Goal: Browse casually: Explore the website without a specific task or goal

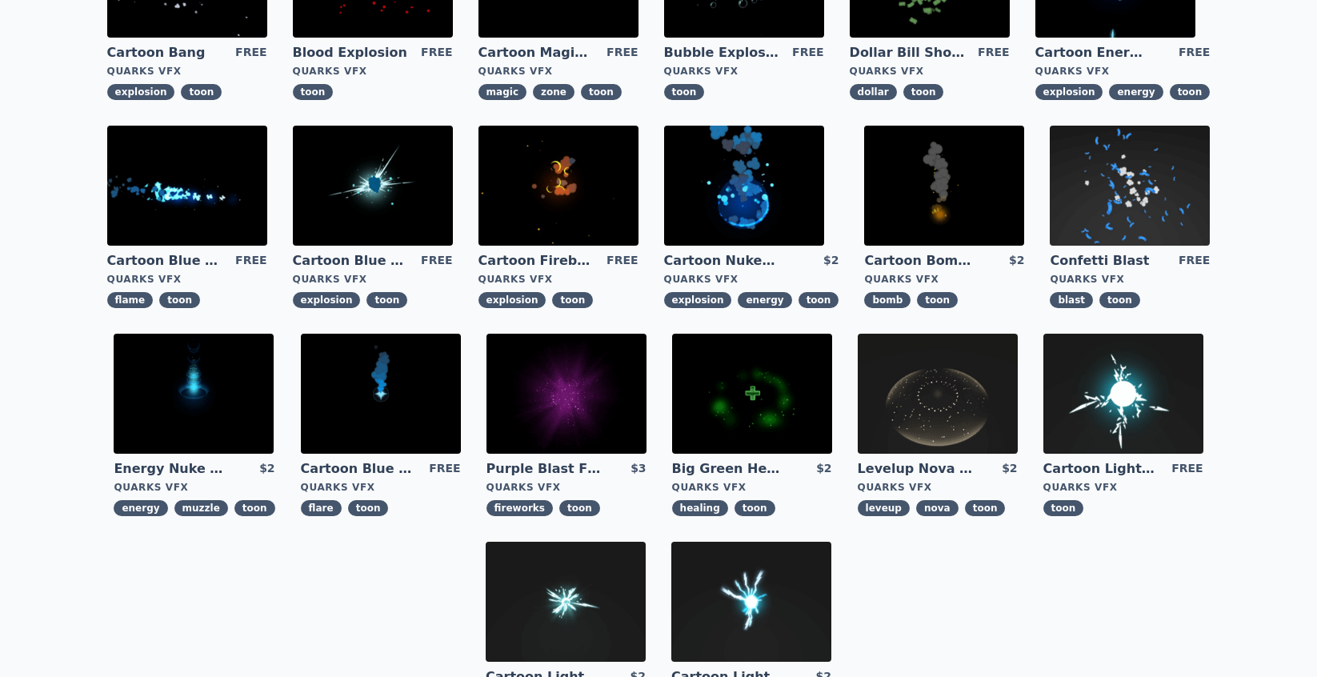
scroll to position [441, 0]
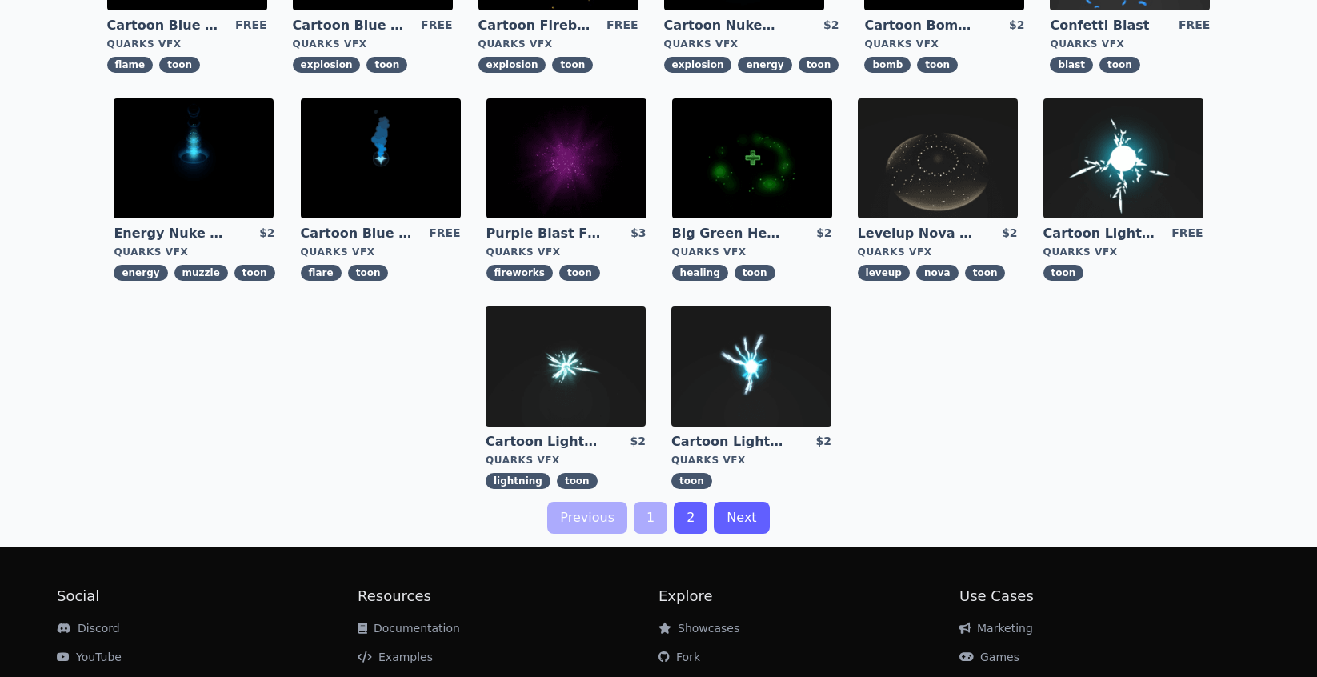
click at [600, 168] on img at bounding box center [567, 158] width 160 height 120
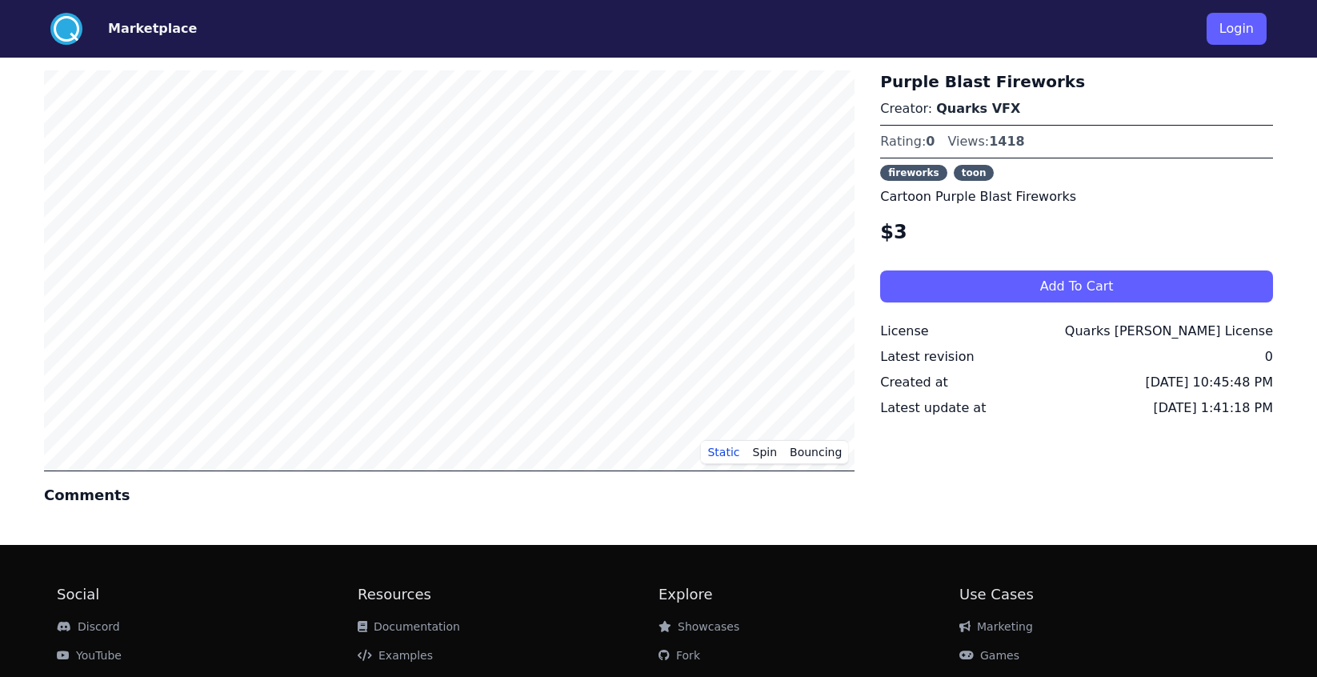
scroll to position [1, 0]
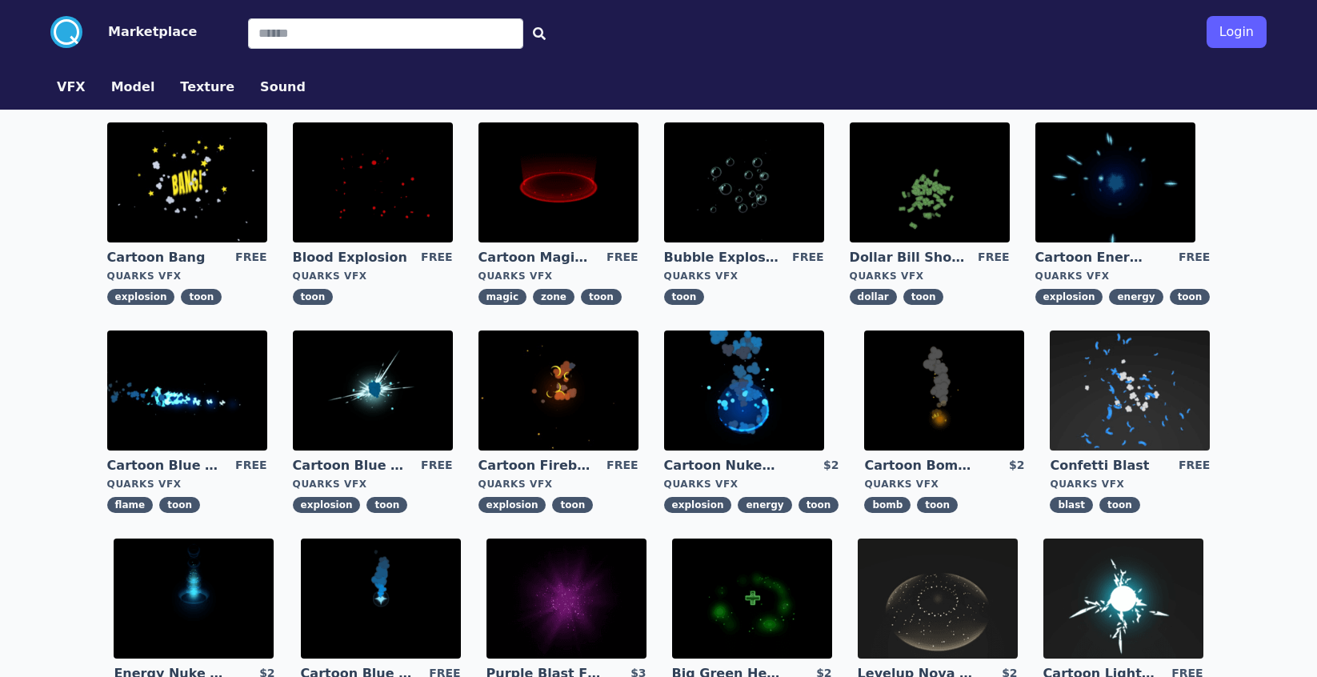
click at [736, 206] on img at bounding box center [744, 182] width 160 height 120
